Goal: Obtain resource: Obtain resource

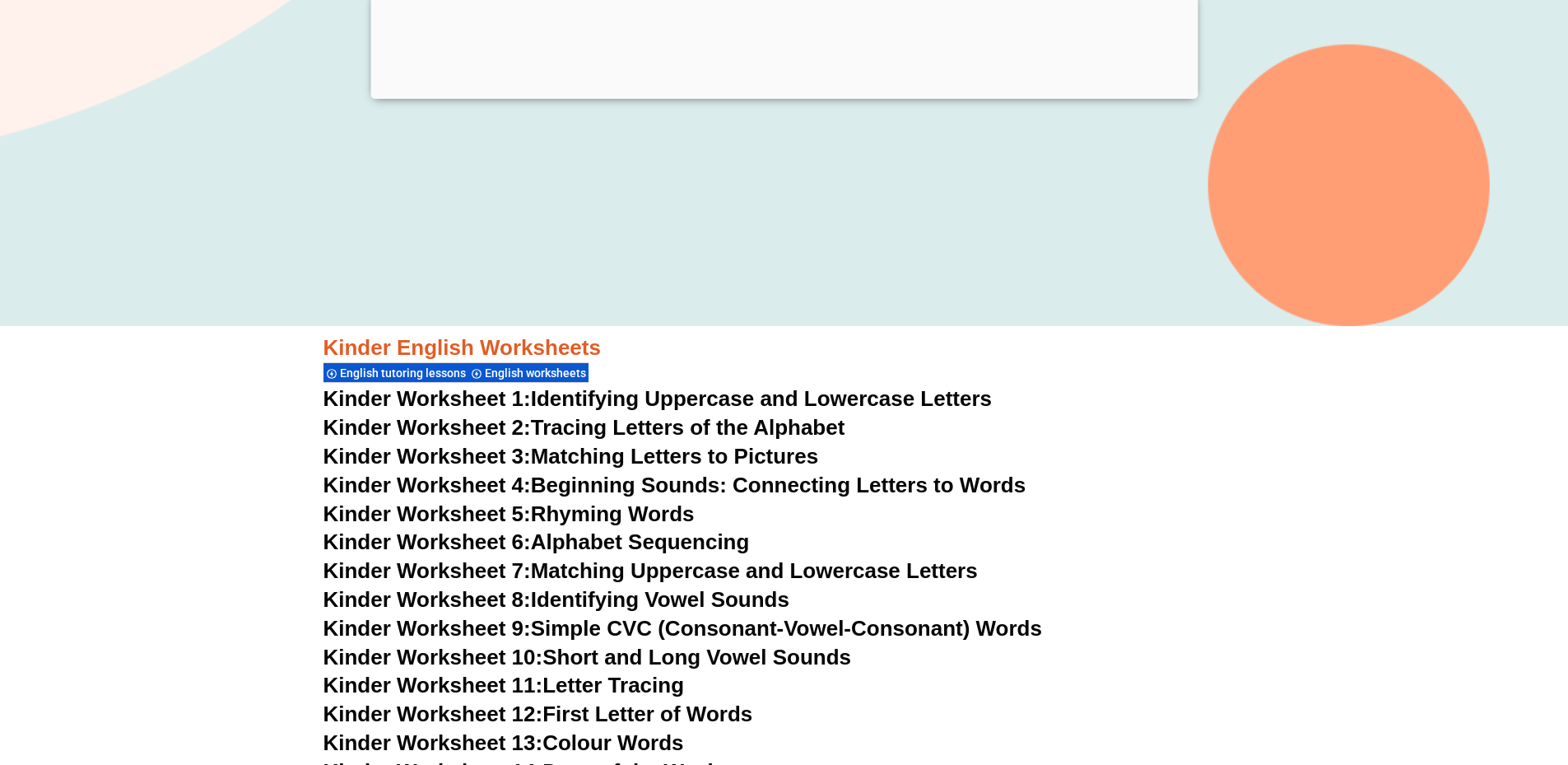
scroll to position [959, 0]
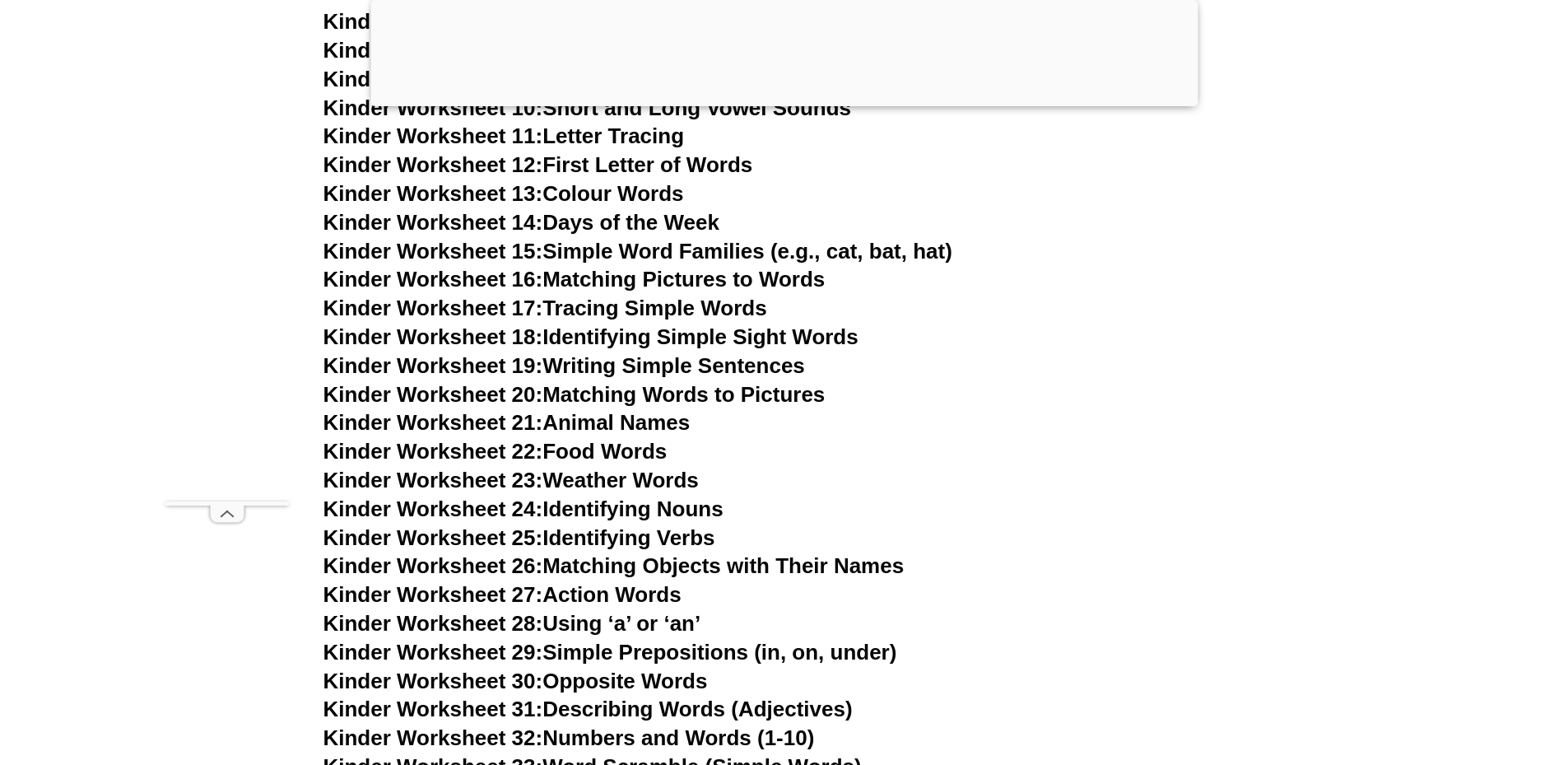
click at [477, 410] on span "Kinder Worksheet 21:" at bounding box center [433, 422] width 220 height 24
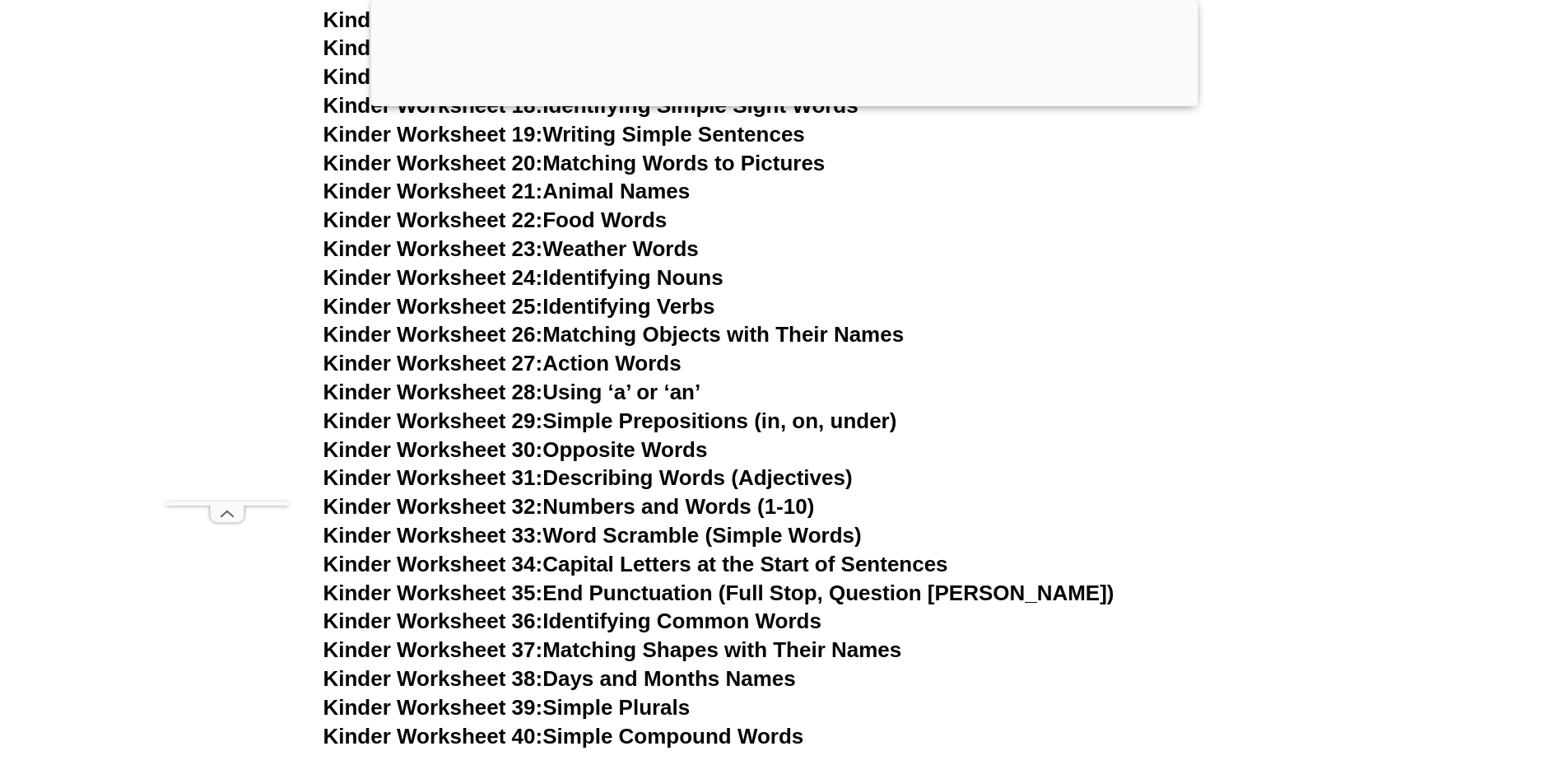
scroll to position [1096, 0]
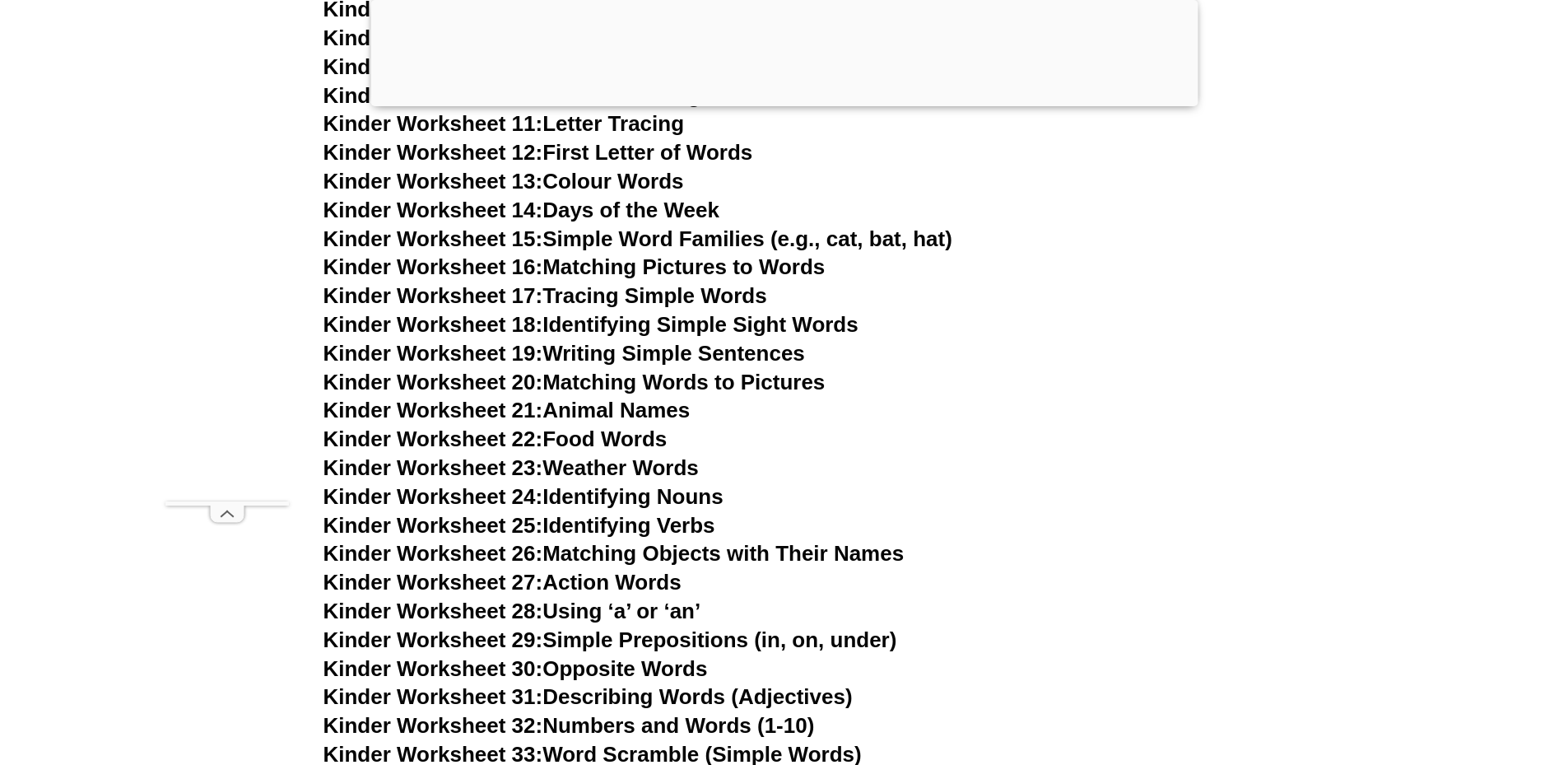
click at [669, 341] on link "Kinder Worksheet 19: Writing Simple Sentences" at bounding box center [564, 353] width 482 height 24
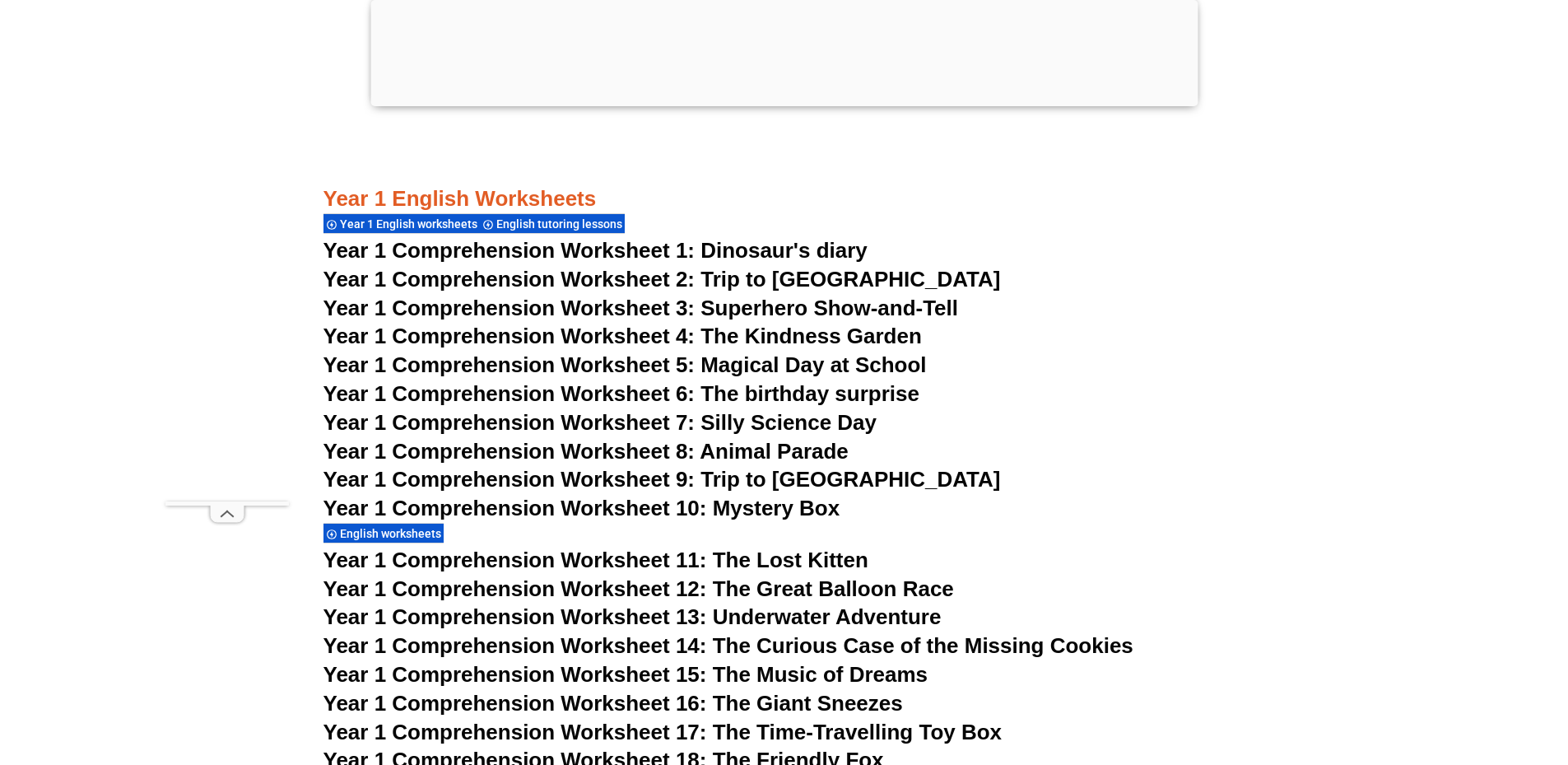
scroll to position [2194, 0]
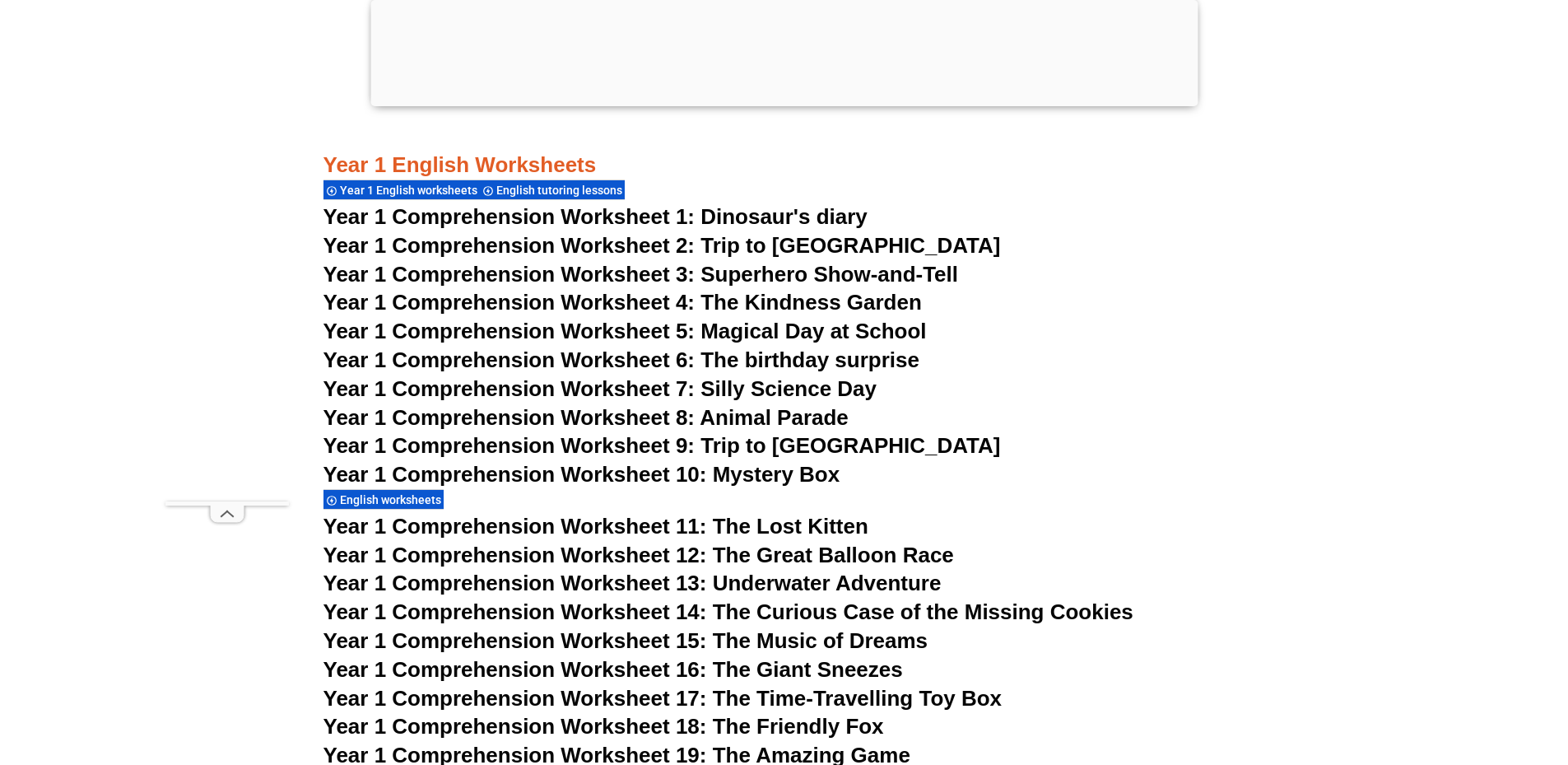
click at [696, 462] on span "Year 1 Comprehension Worksheet 10: Mystery Box" at bounding box center [581, 473] width 517 height 24
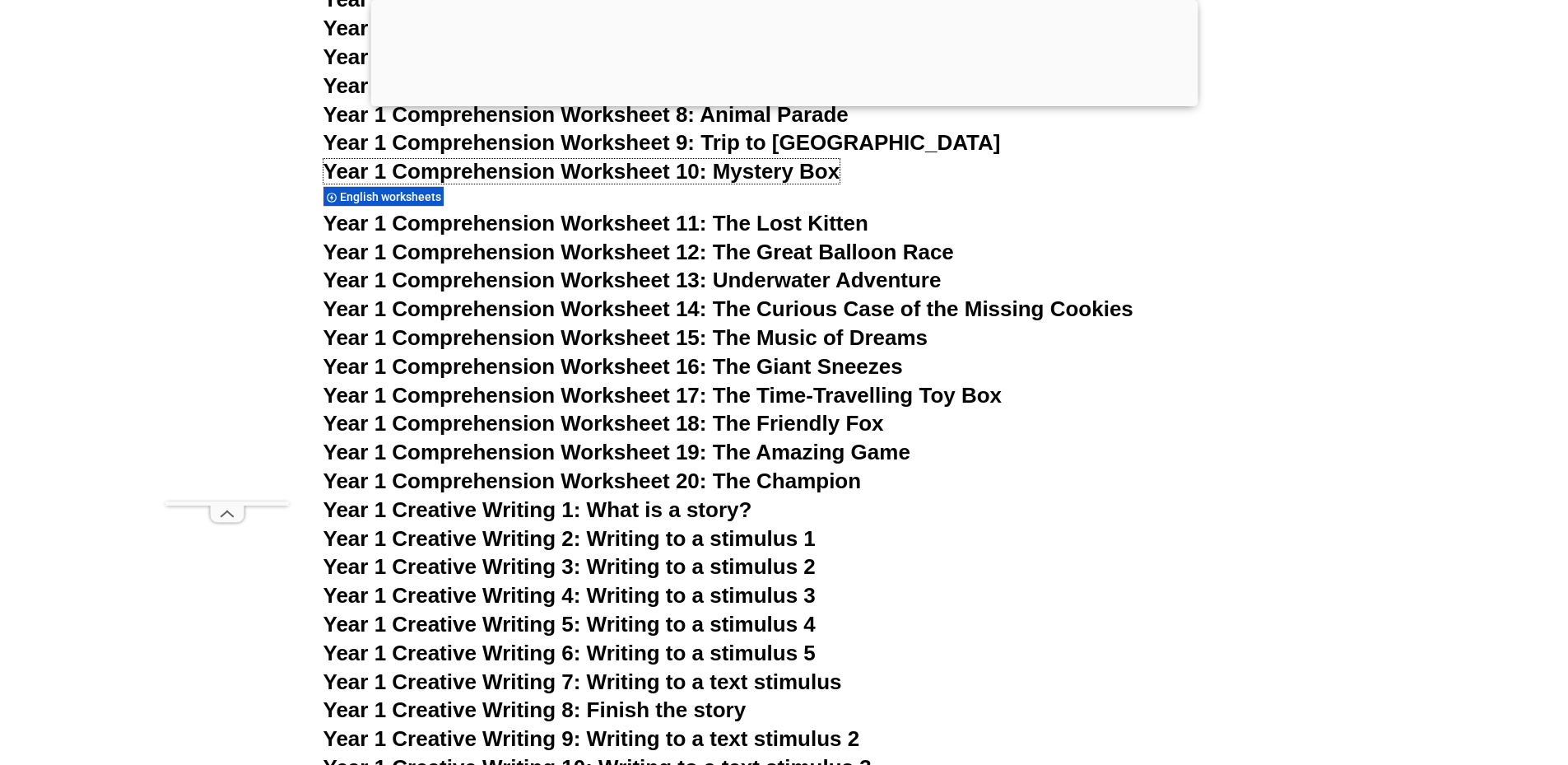
scroll to position [2605, 0]
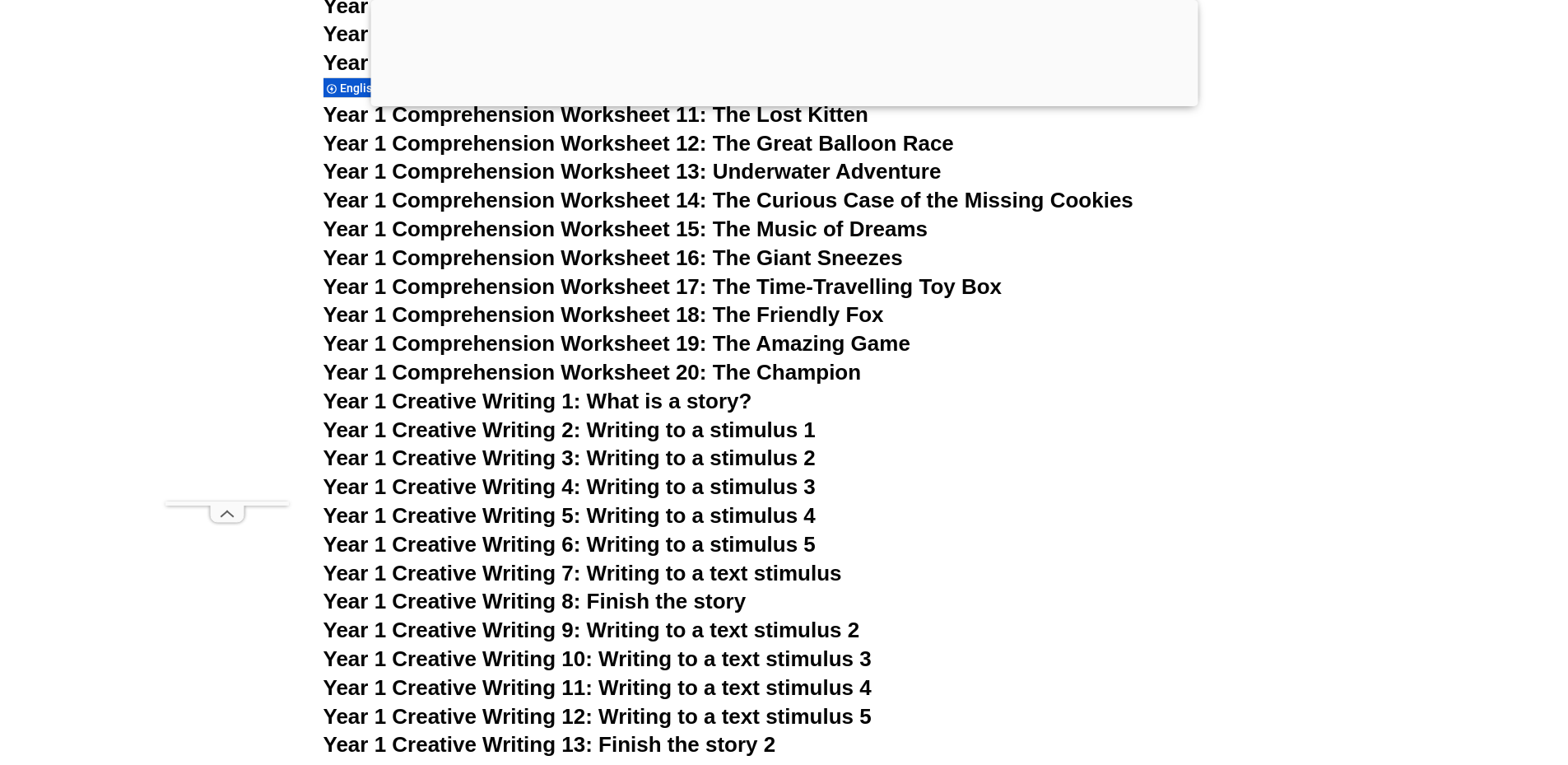
click at [694, 474] on span "Year 1 Creative Writing 4: Writing to a stimulus 3" at bounding box center [570, 486] width 492 height 24
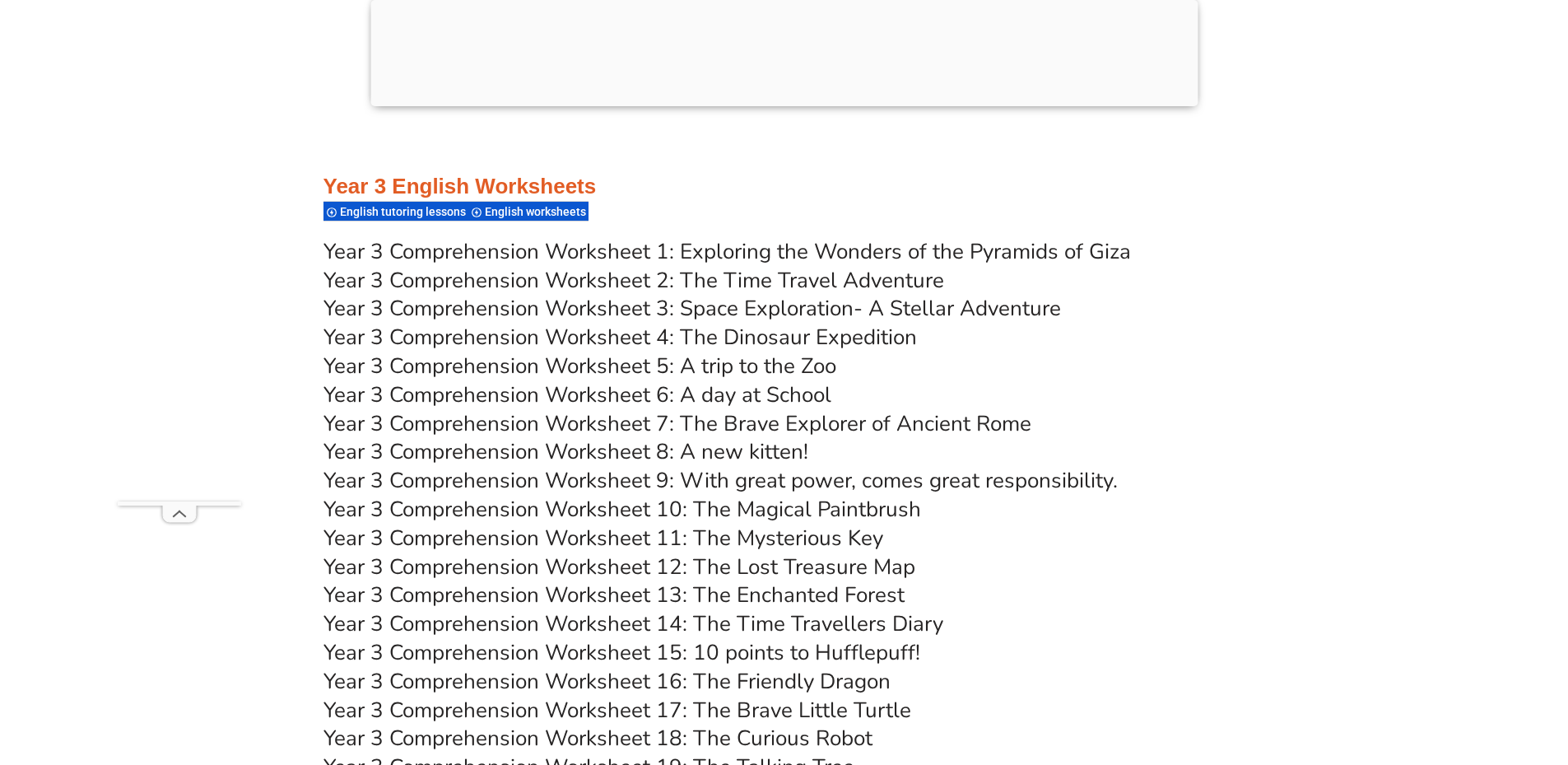
scroll to position [5900, 0]
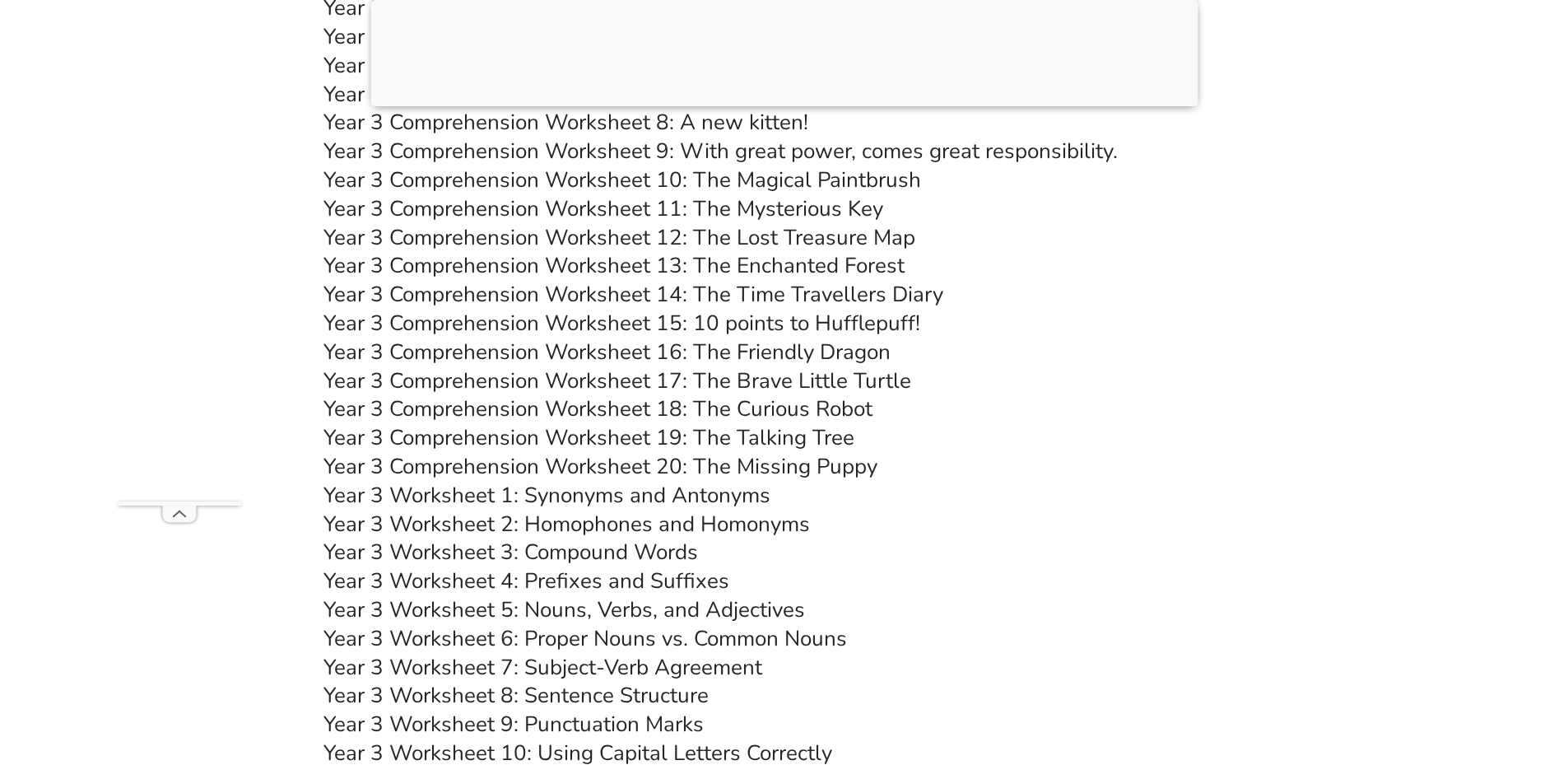
click at [602, 710] on link "Year 3 Worksheet 9: Punctuation Marks" at bounding box center [514, 724] width 380 height 29
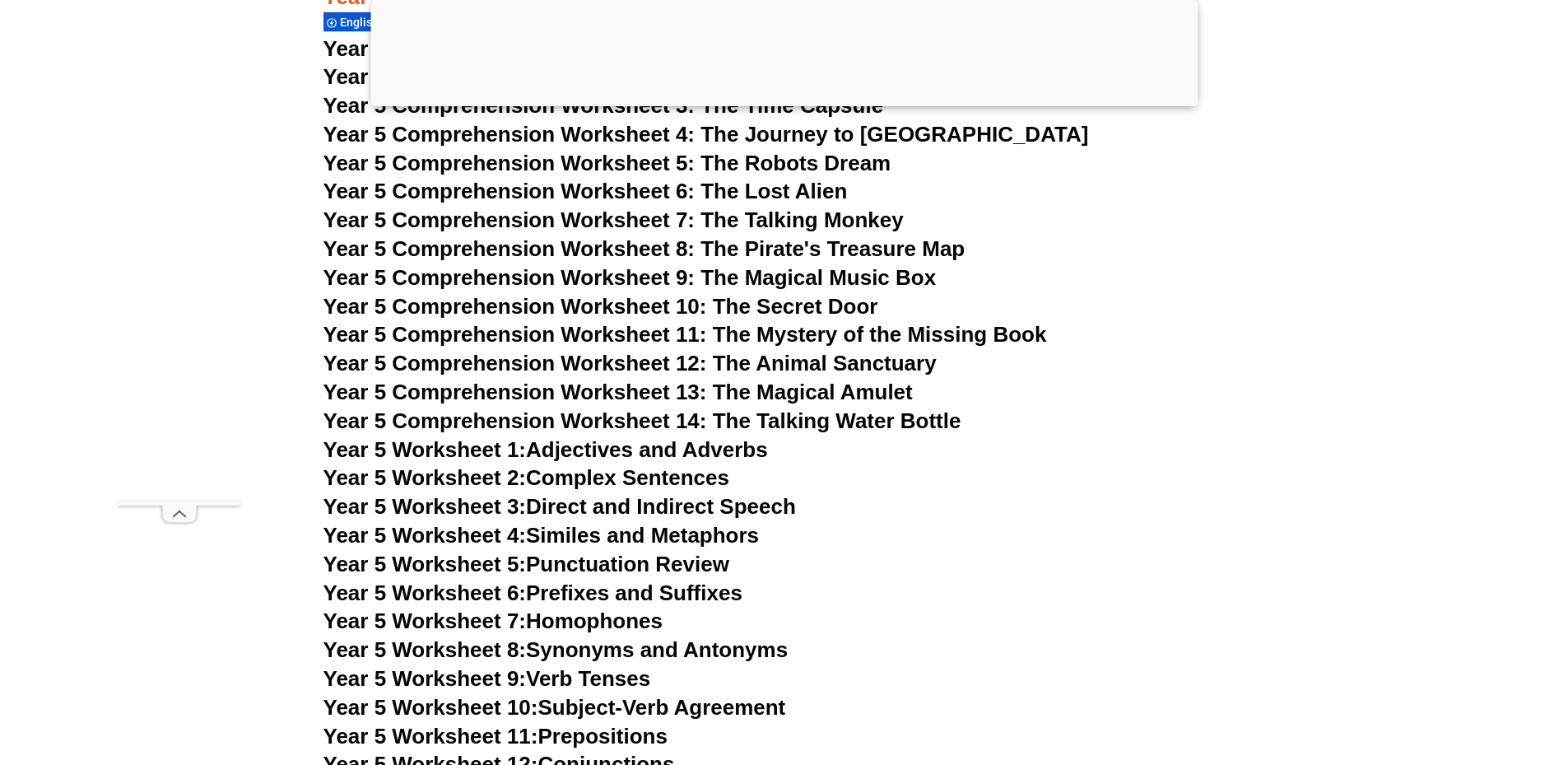
scroll to position [8233, 0]
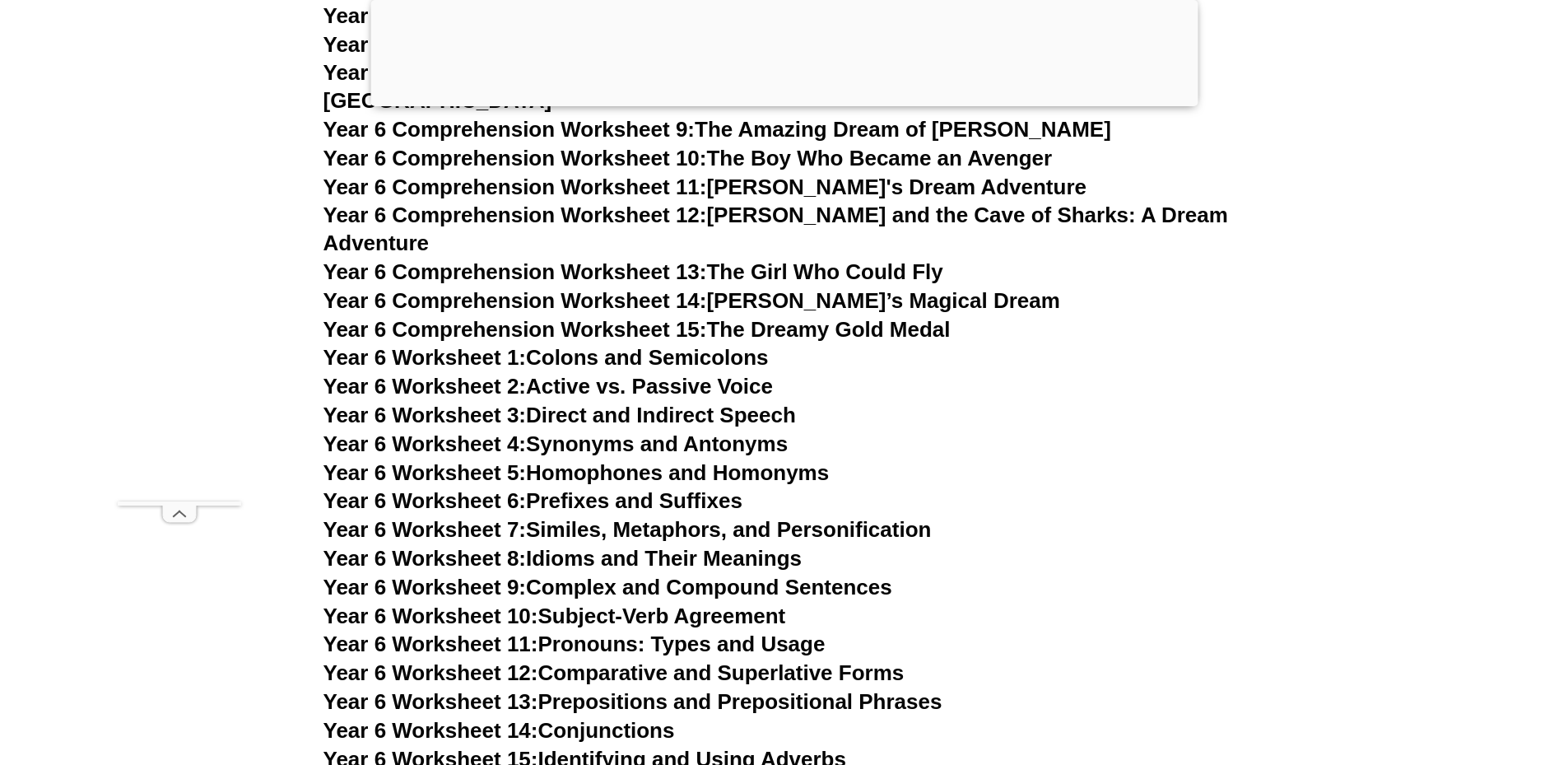
scroll to position [9468, 0]
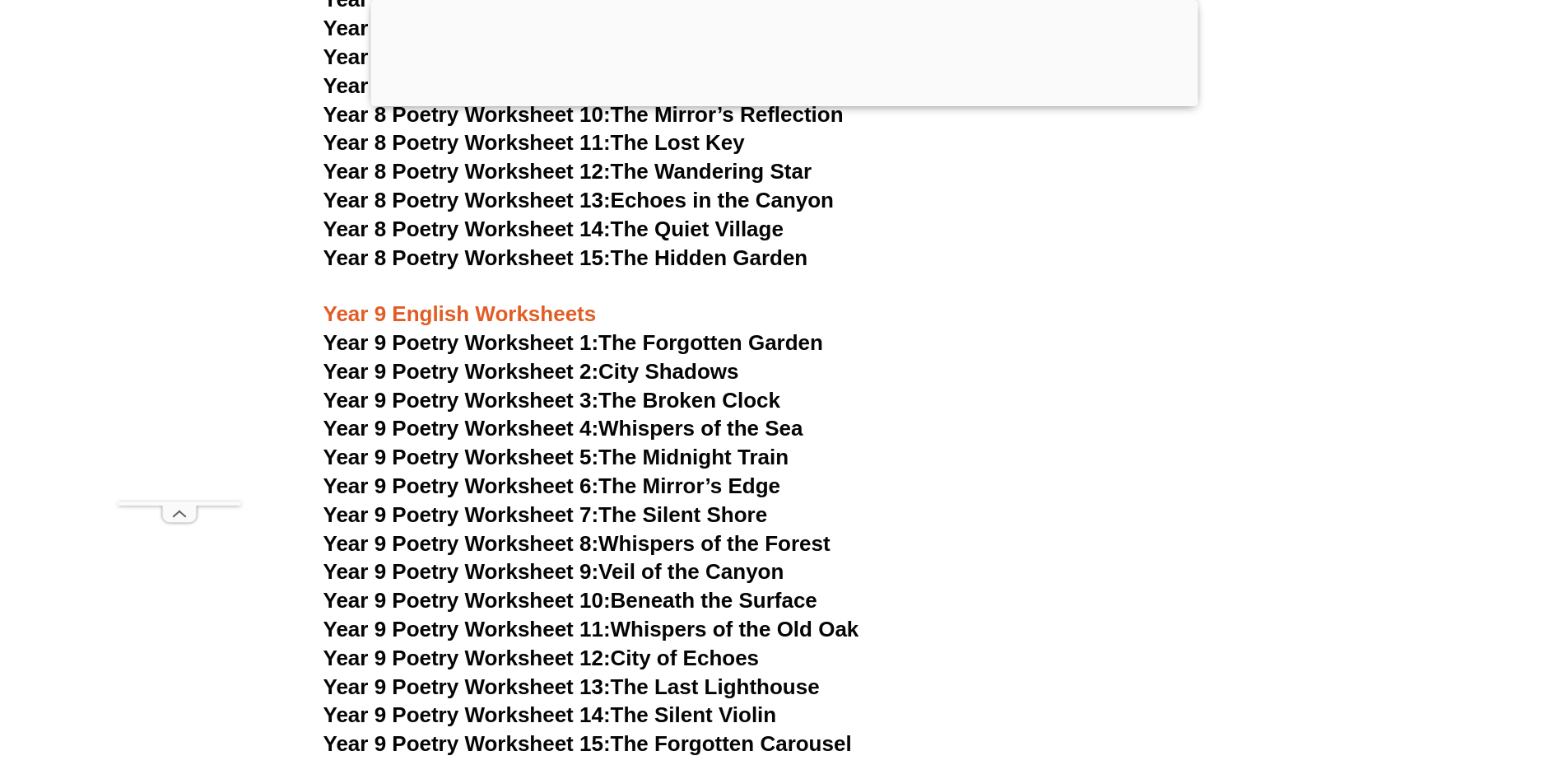
scroll to position [11389, 0]
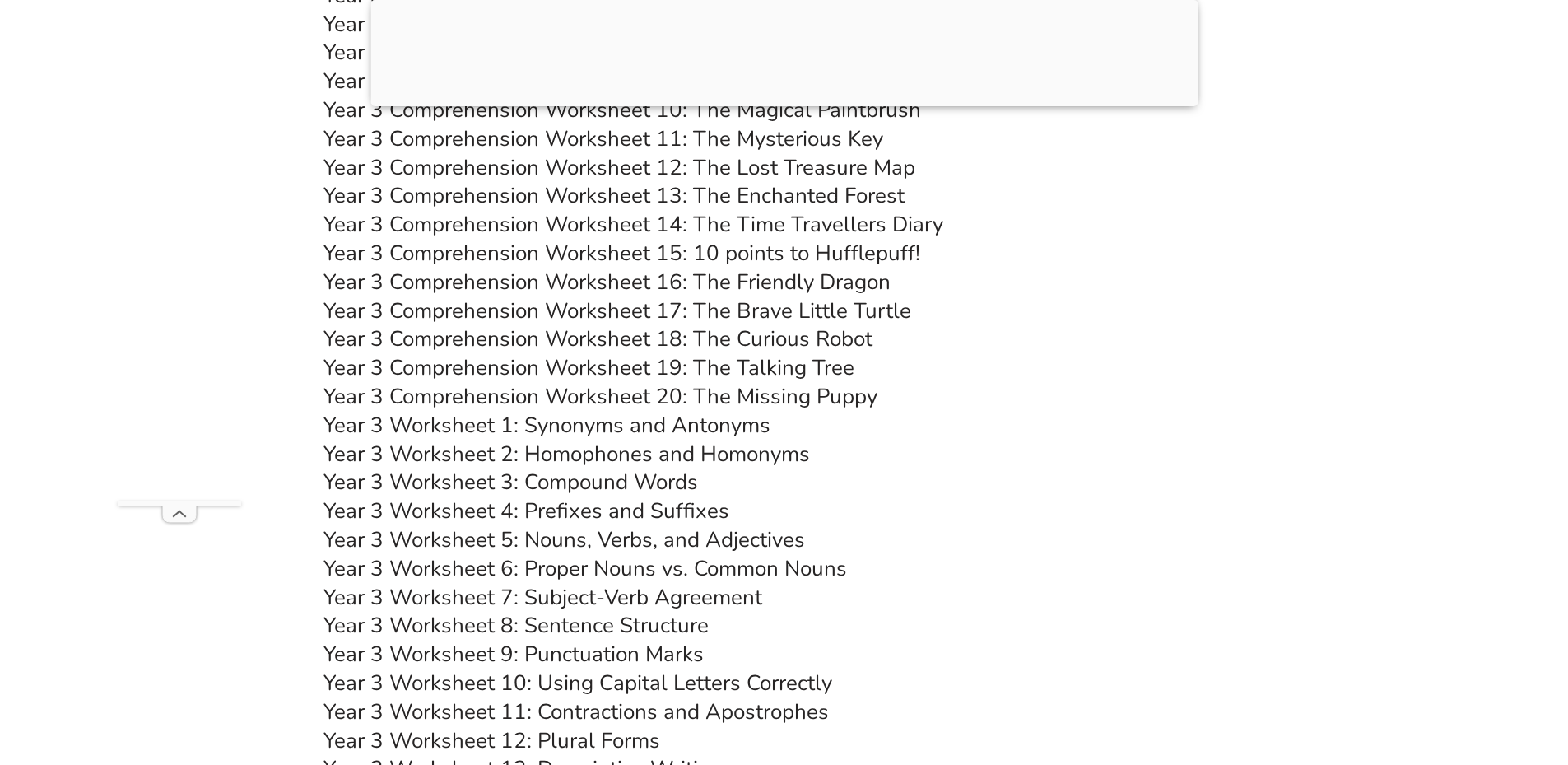
scroll to position [5900, 0]
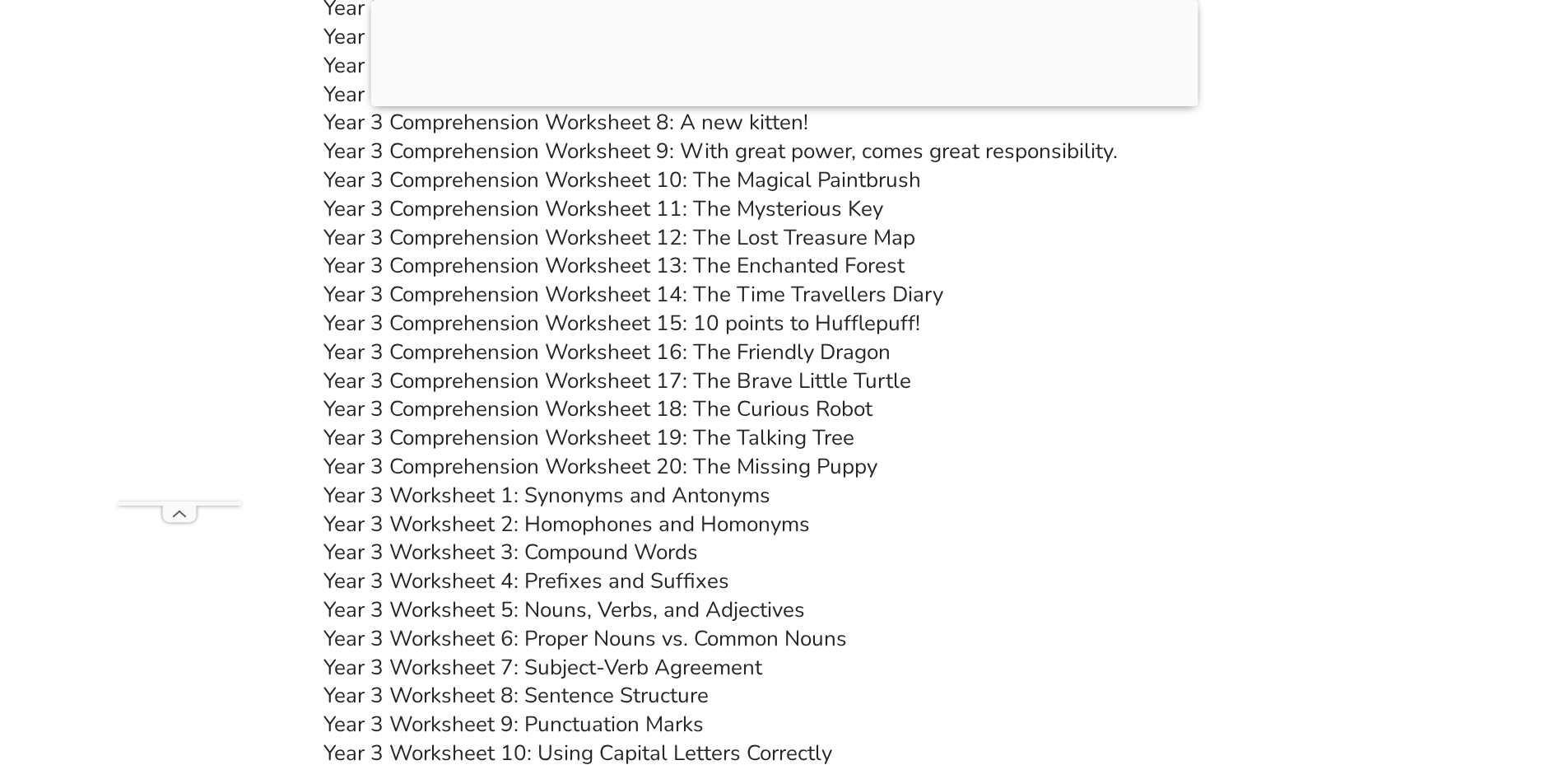
click at [639, 566] on link "Year 3 Worksheet 4: Prefixes and Suffixes" at bounding box center [526, 581] width 406 height 29
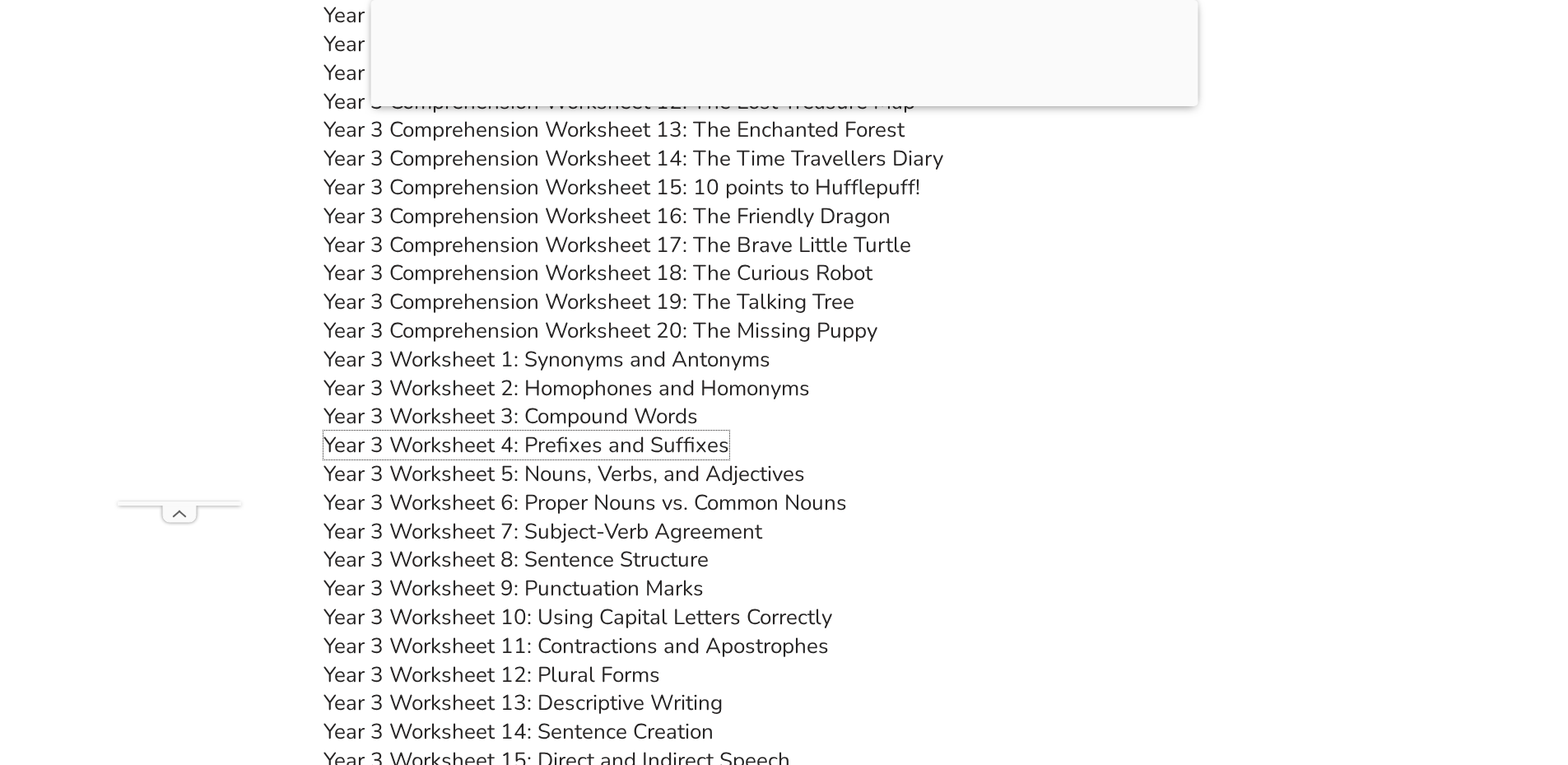
scroll to position [6037, 0]
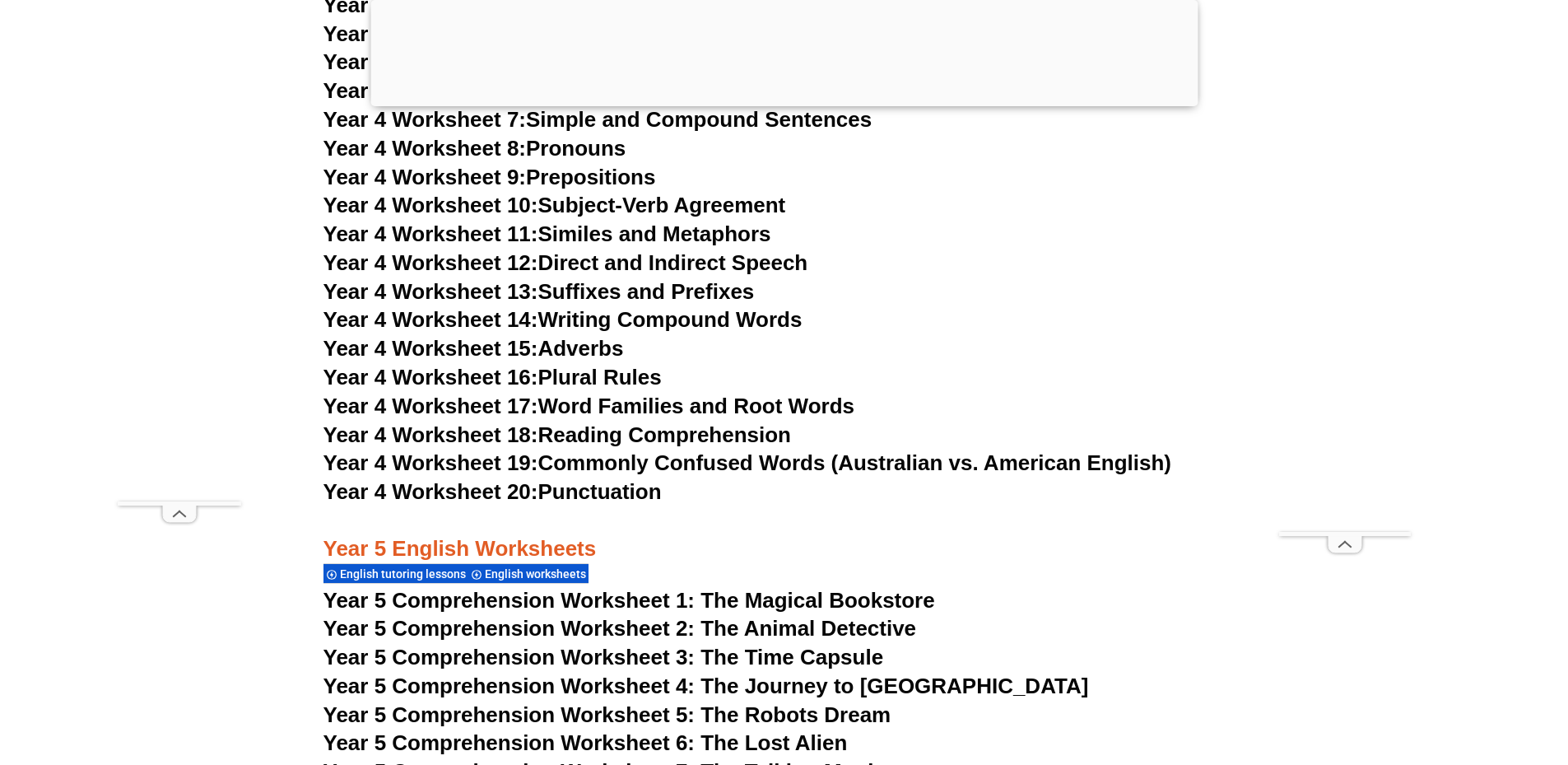
scroll to position [7683, 0]
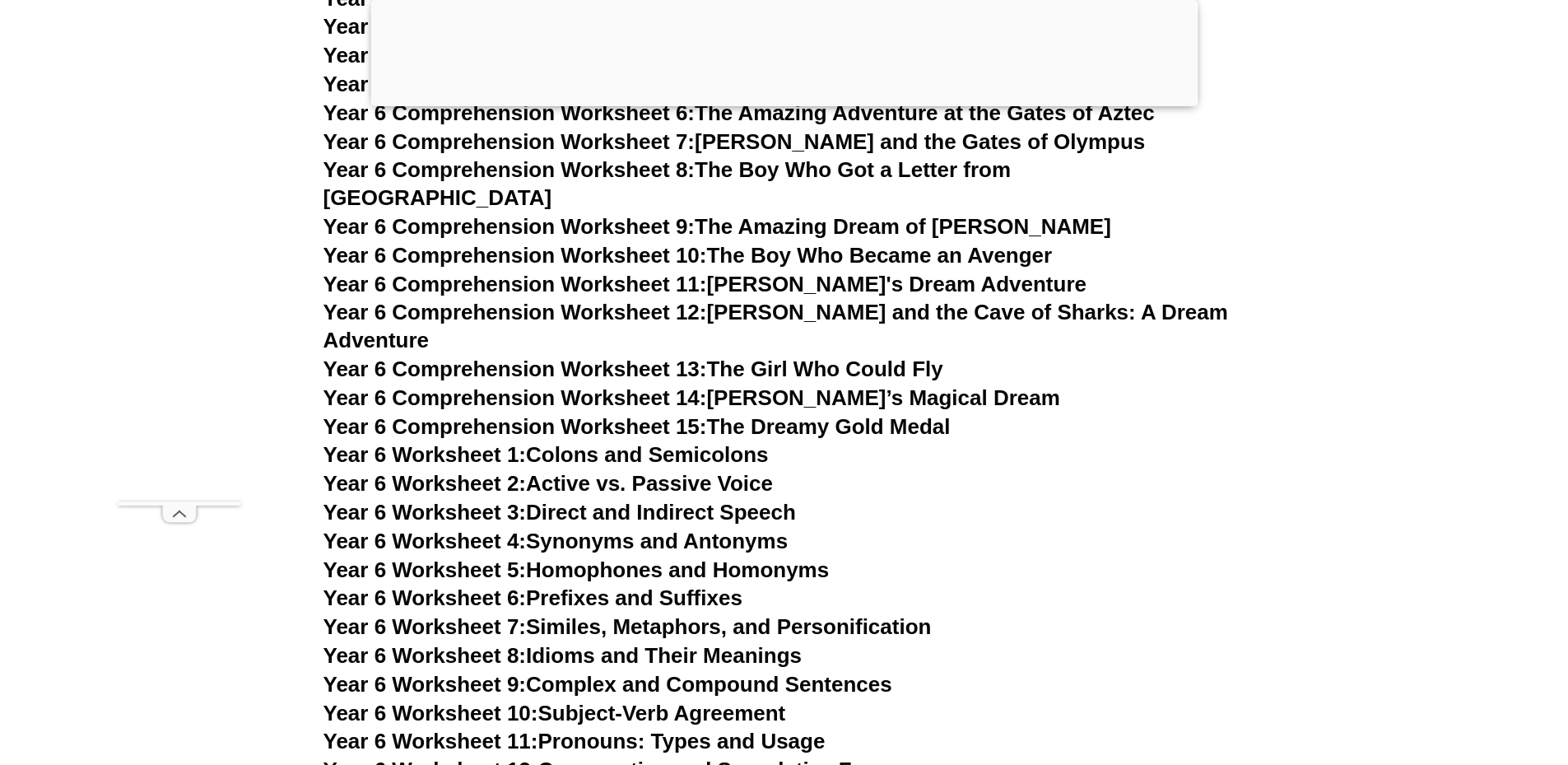
scroll to position [9882, 0]
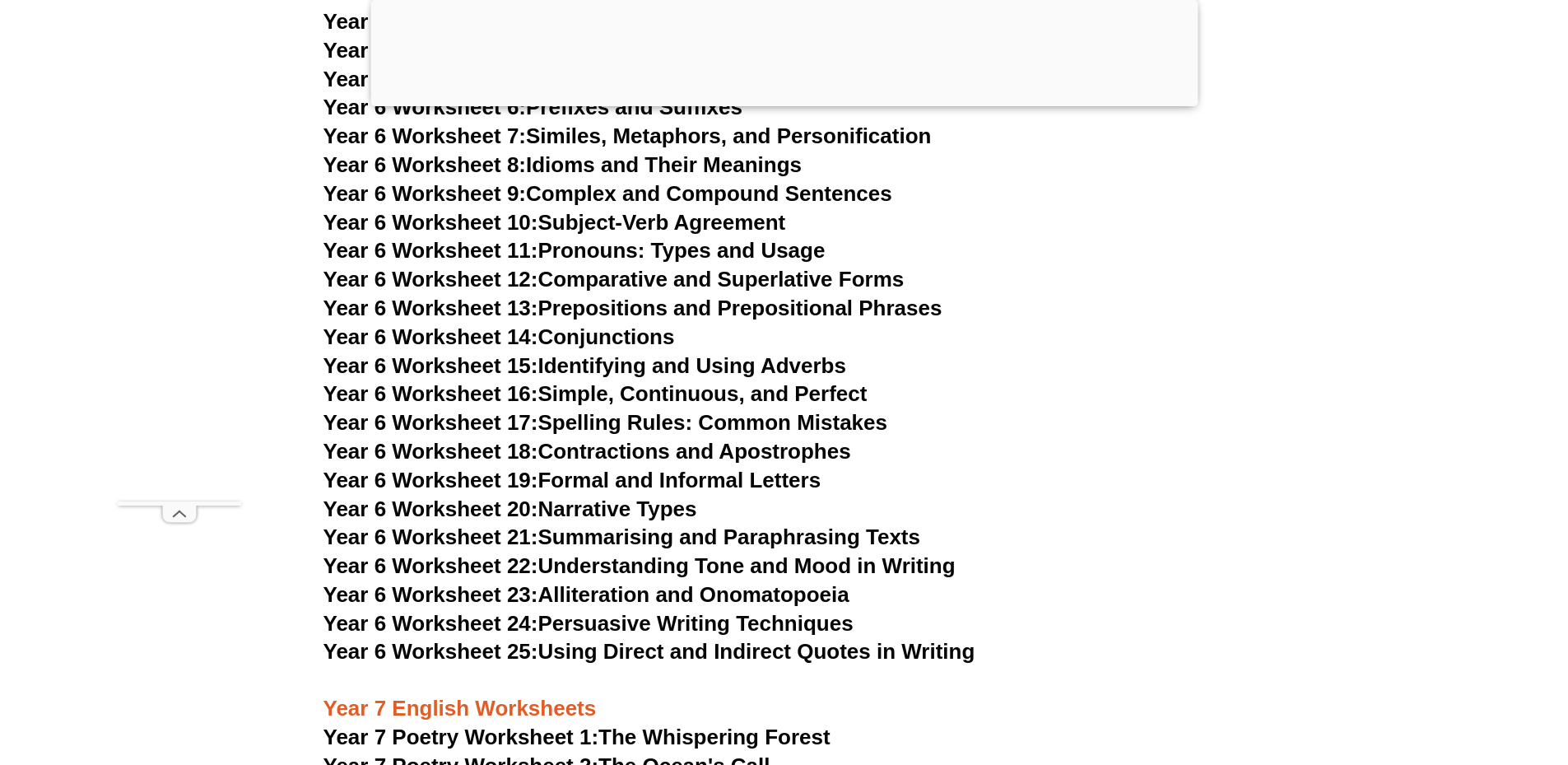
scroll to position [10432, 0]
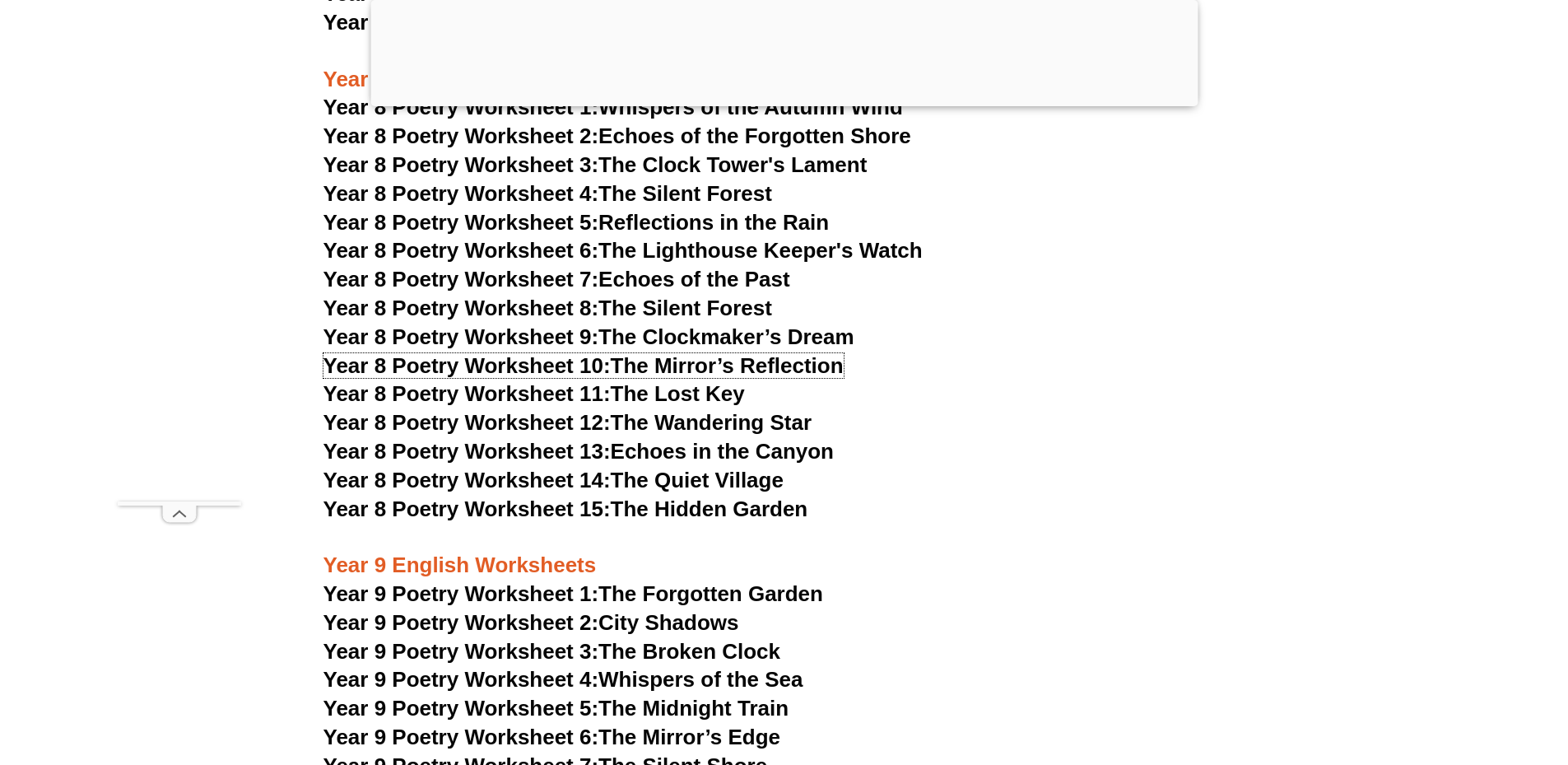
scroll to position [11255, 0]
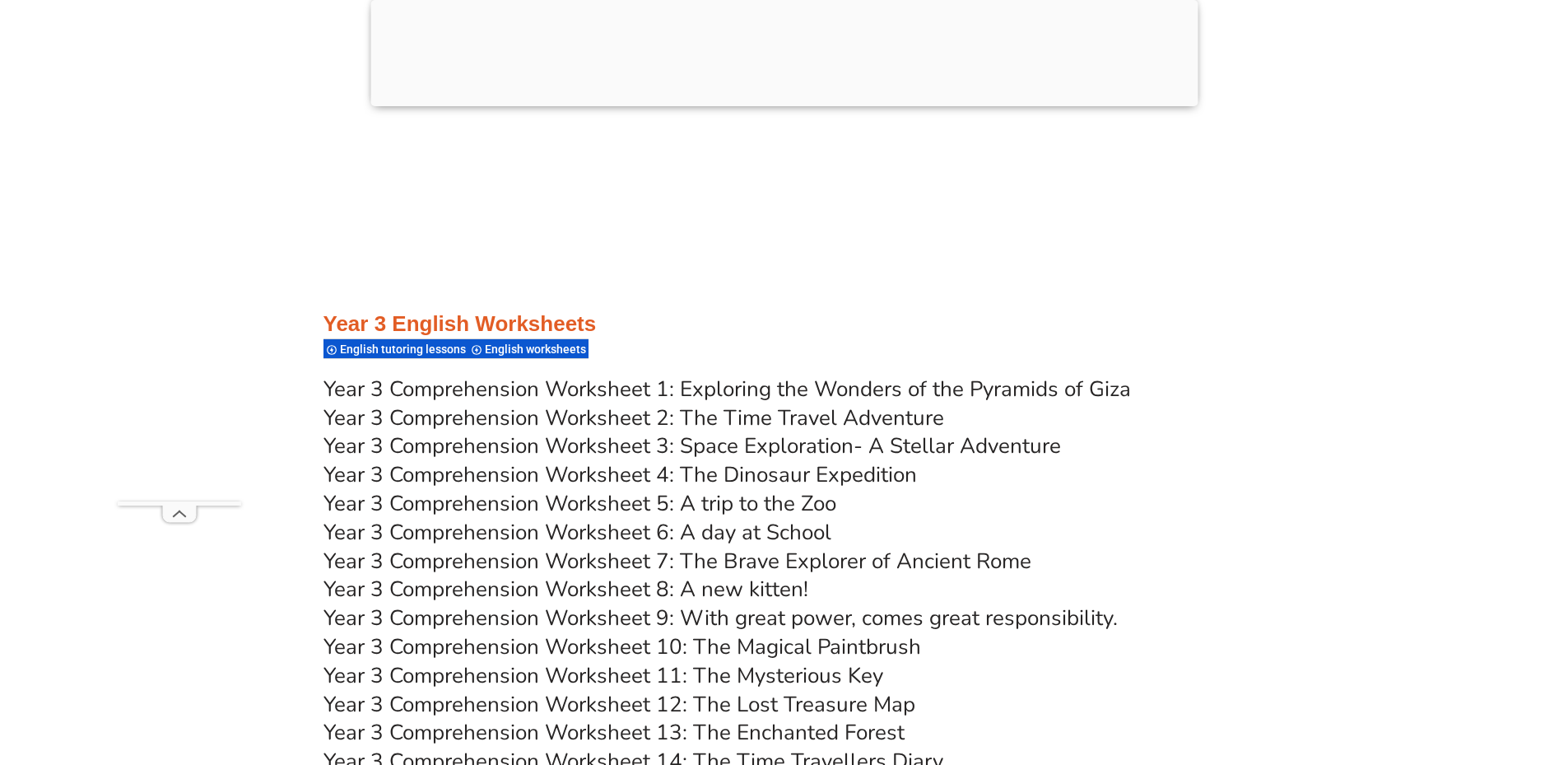
scroll to position [5627, 0]
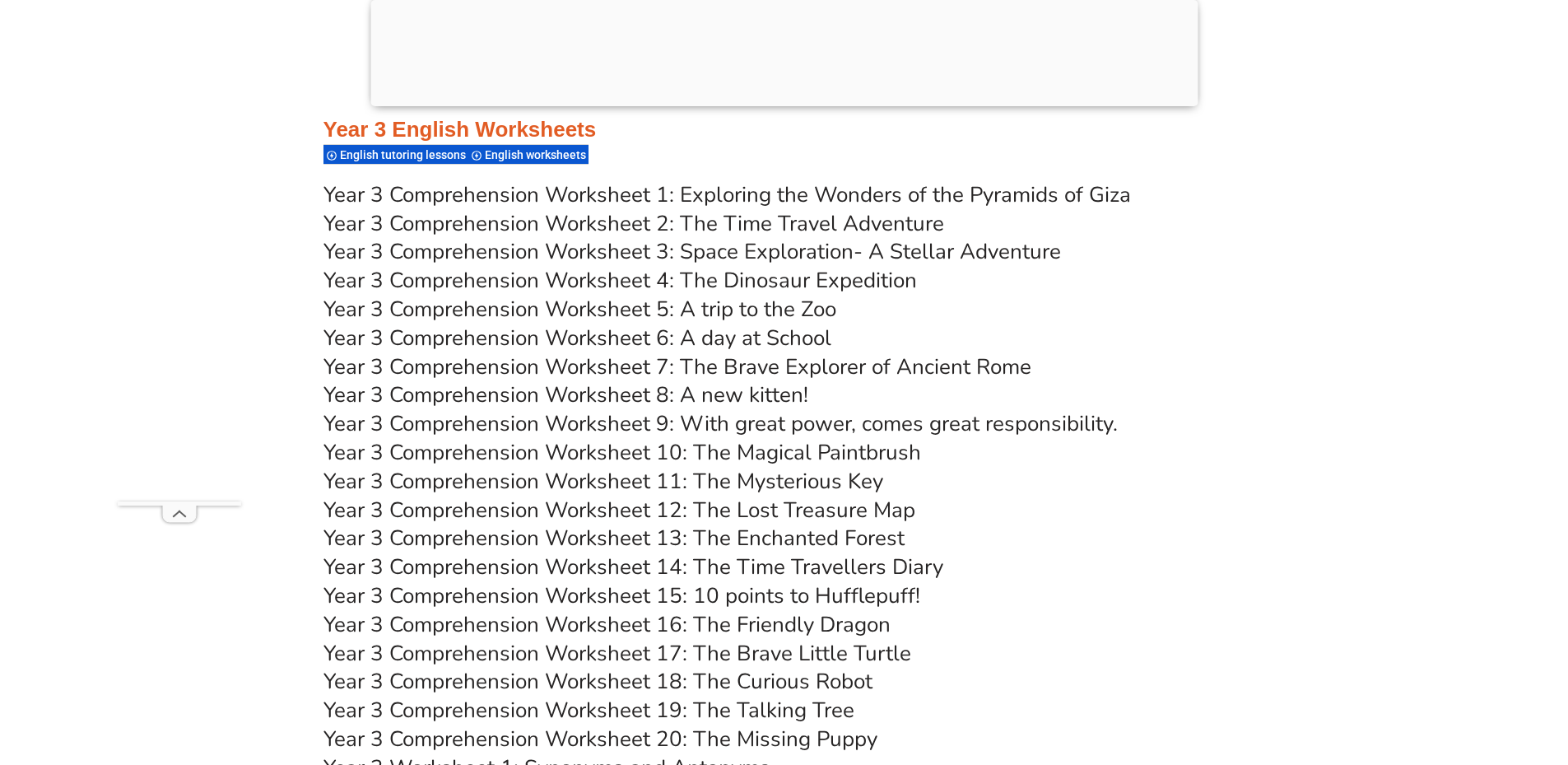
click at [762, 582] on link "Year 3 Comprehension Worksheet 15: 10 points to Hufflepuff!" at bounding box center [622, 596] width 597 height 29
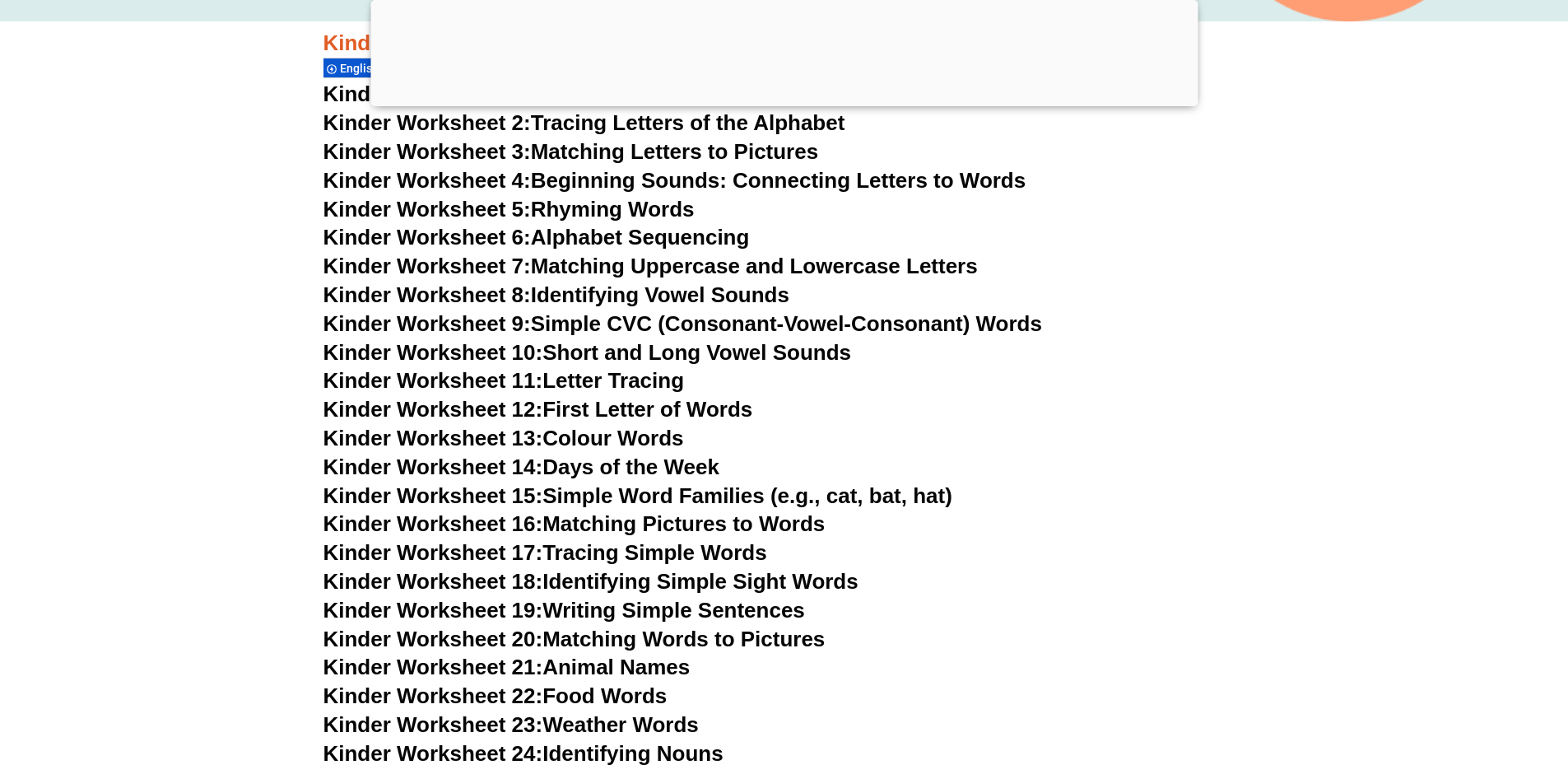
scroll to position [858, 0]
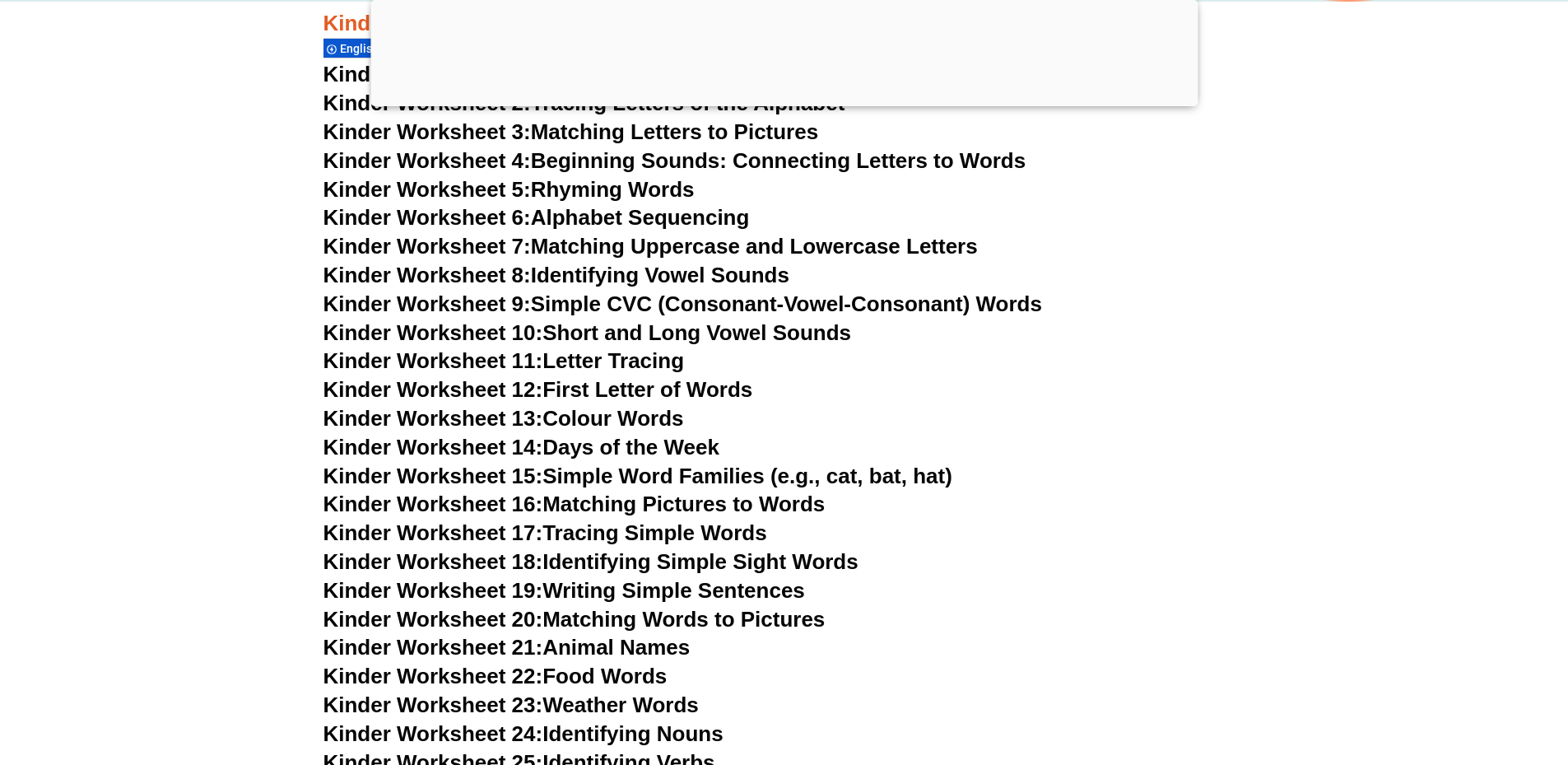
click at [661, 434] on link "Kinder Worksheet 14: Days of the Week" at bounding box center [521, 446] width 396 height 24
